Goal: Task Accomplishment & Management: Use online tool/utility

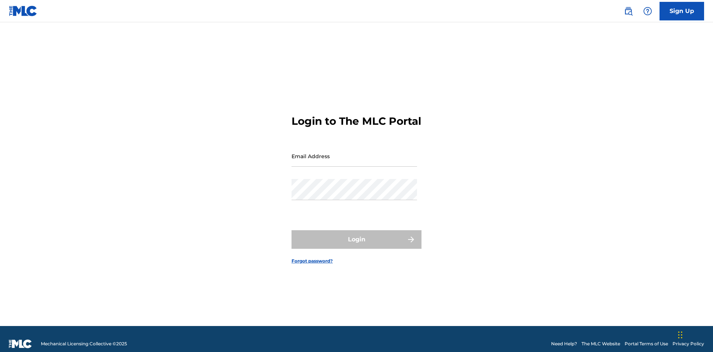
scroll to position [10, 0]
click at [354, 153] on input "Email Address" at bounding box center [355, 156] width 126 height 21
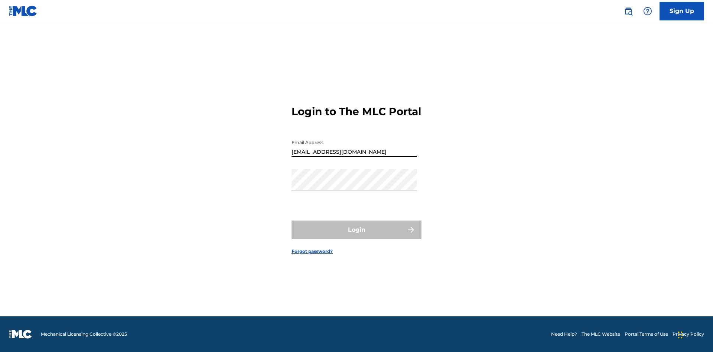
type input "Duke.McTesterson@gmail.com"
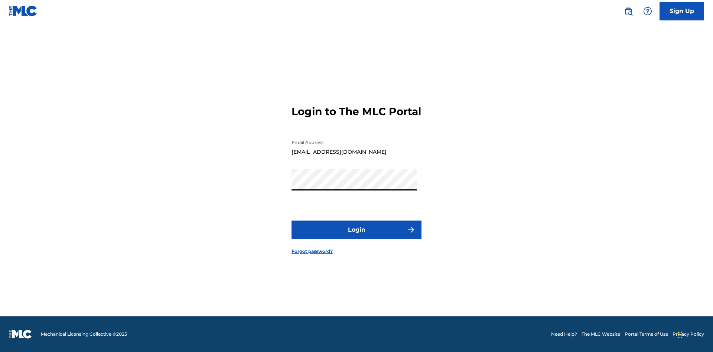
click at [356, 236] on button "Login" at bounding box center [357, 230] width 130 height 19
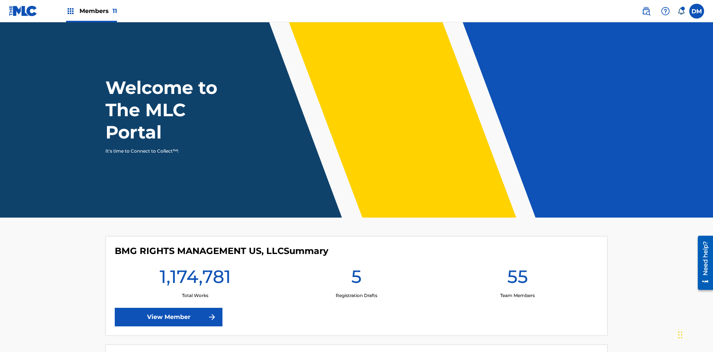
click at [91, 11] on span "Members 11" at bounding box center [98, 11] width 38 height 9
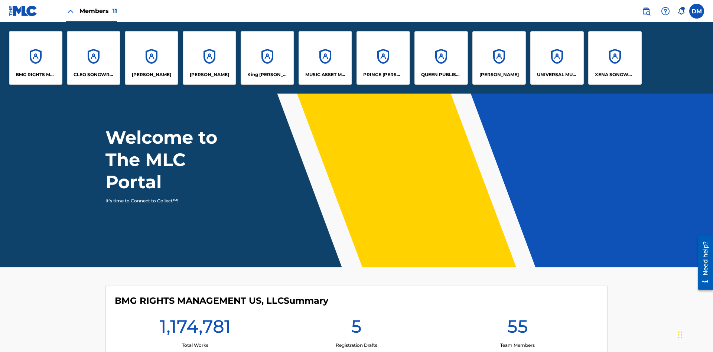
click at [441, 75] on p "QUEEN PUBLISHA" at bounding box center [441, 74] width 40 height 7
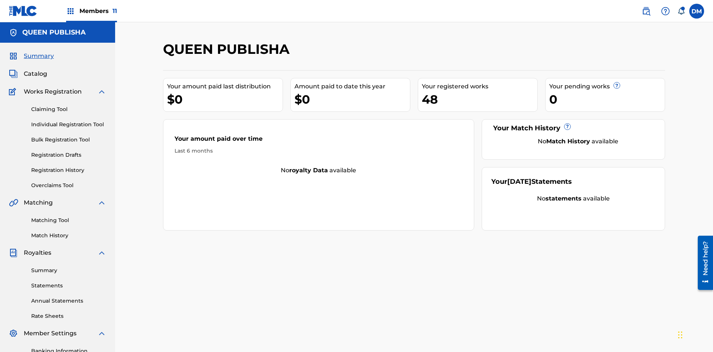
click at [69, 105] on link "Claiming Tool" at bounding box center [68, 109] width 75 height 8
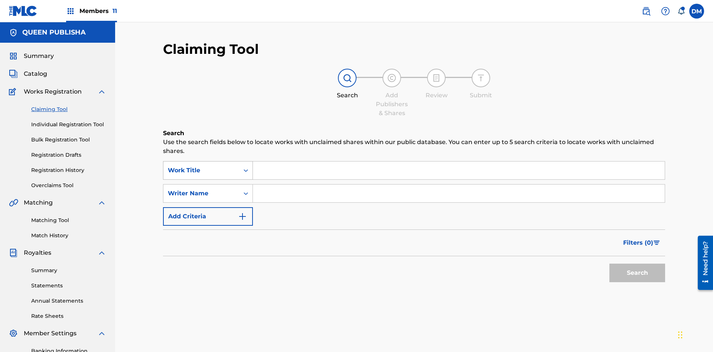
click at [201, 166] on div "Work Title" at bounding box center [201, 170] width 67 height 9
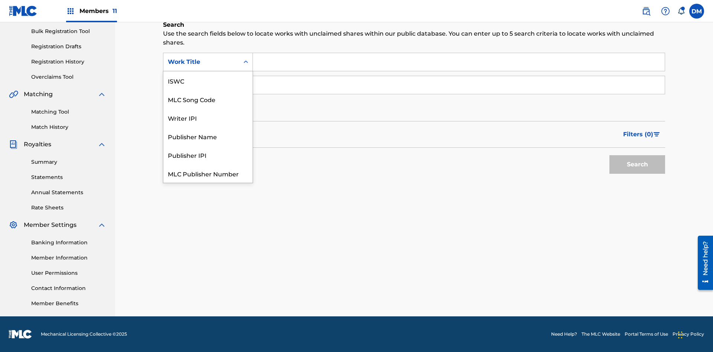
scroll to position [19, 0]
click at [208, 81] on div "MLC Song Code" at bounding box center [207, 80] width 89 height 19
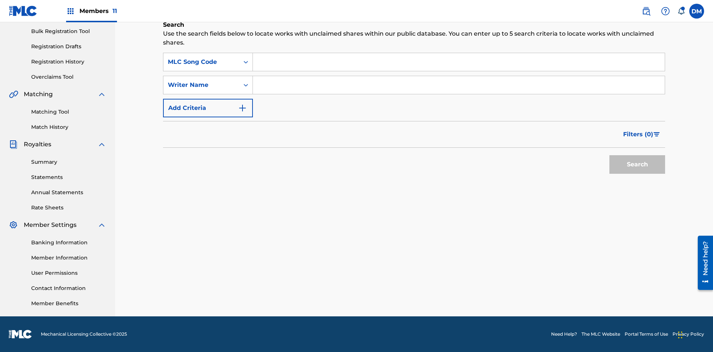
click at [459, 62] on input "Search Form" at bounding box center [459, 62] width 412 height 18
type input "OC72G2"
click at [637, 165] on button "Search" at bounding box center [637, 164] width 56 height 19
click at [638, 134] on span "Filters ( 0 )" at bounding box center [638, 134] width 30 height 9
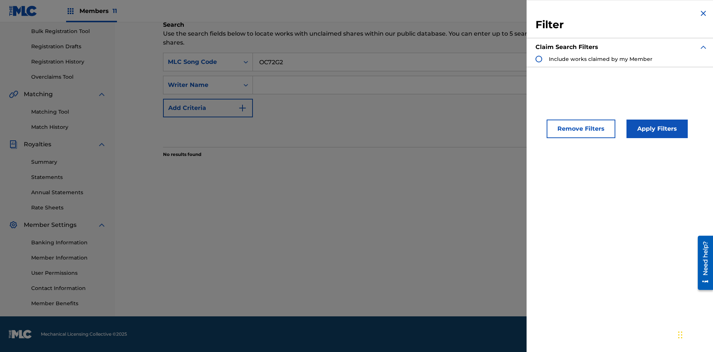
click at [539, 59] on div "Search Form" at bounding box center [538, 59] width 7 height 7
click at [656, 129] on button "Apply Filters" at bounding box center [656, 129] width 61 height 19
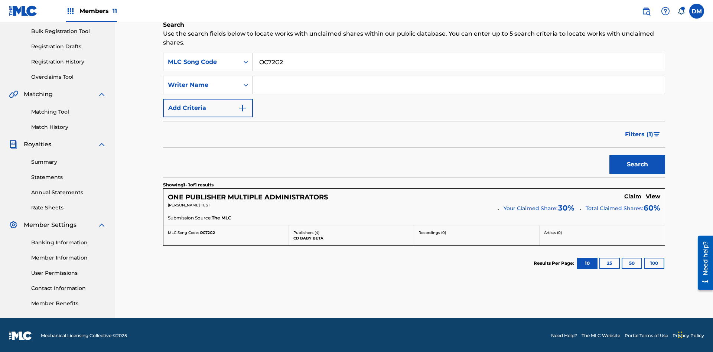
scroll to position [0, 0]
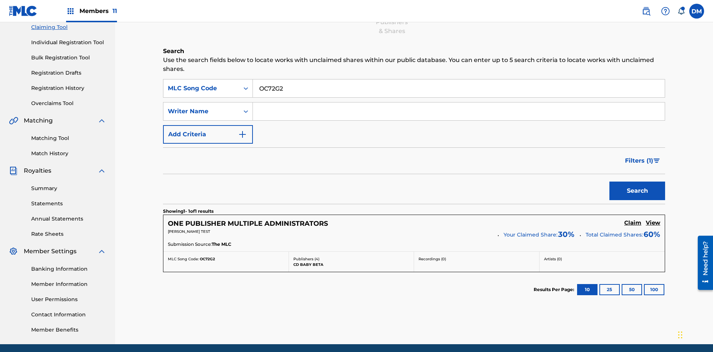
click at [653, 219] on h5 "View" at bounding box center [653, 222] width 14 height 7
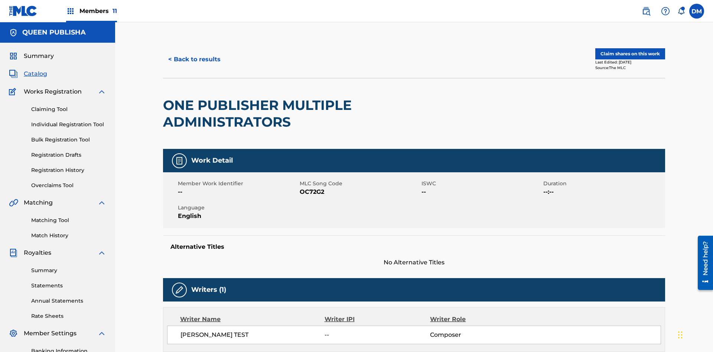
click at [629, 50] on button "Claim shares on this work" at bounding box center [630, 53] width 70 height 11
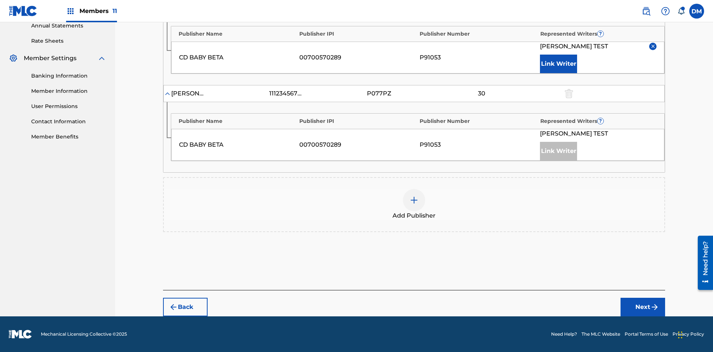
scroll to position [231, 0]
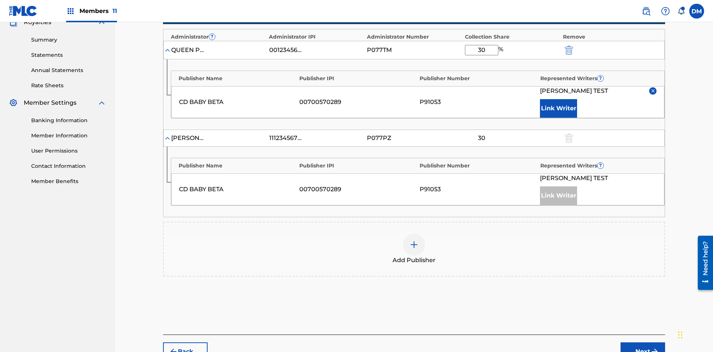
click at [481, 50] on input "30" at bounding box center [481, 50] width 33 height 10
type input "28"
click at [643, 342] on button "Next" at bounding box center [643, 351] width 45 height 19
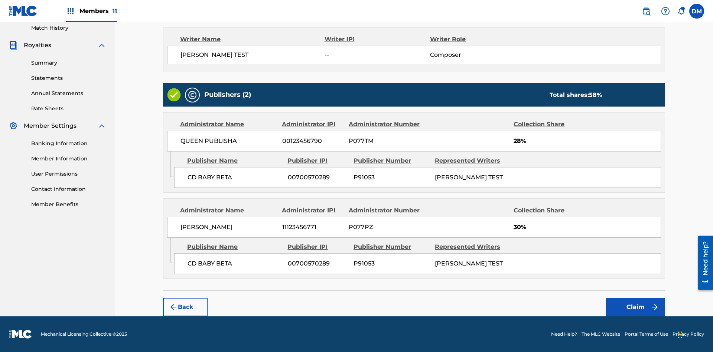
scroll to position [208, 0]
click at [635, 307] on button "Claim" at bounding box center [635, 307] width 59 height 19
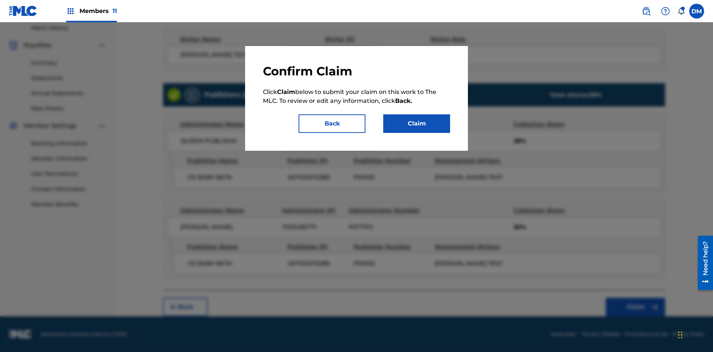
click at [417, 124] on button "Claim" at bounding box center [416, 123] width 67 height 19
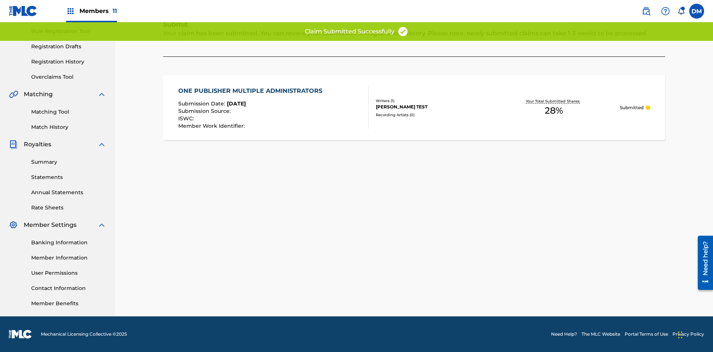
scroll to position [108, 0]
click at [69, 62] on link "Registration History" at bounding box center [68, 62] width 75 height 8
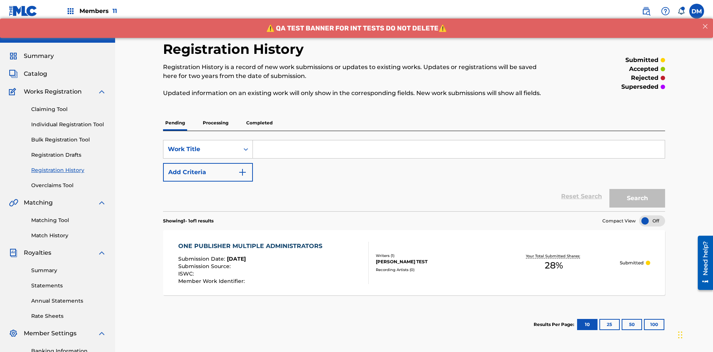
click at [459, 140] on input "Search Form" at bounding box center [459, 149] width 412 height 18
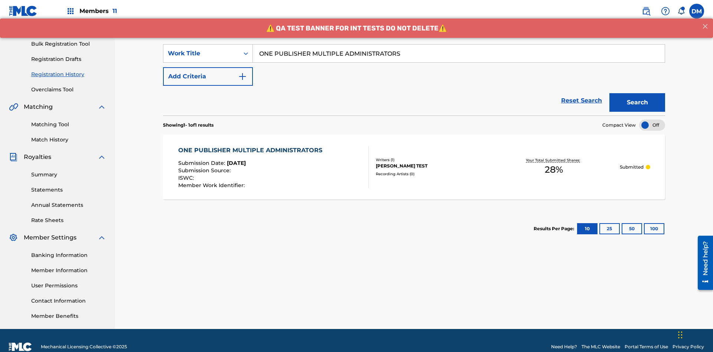
type input "ONE PUBLISHER MULTIPLE ADMINISTRATORS"
click at [637, 93] on button "Search" at bounding box center [637, 102] width 56 height 19
